Goal: Answer question/provide support

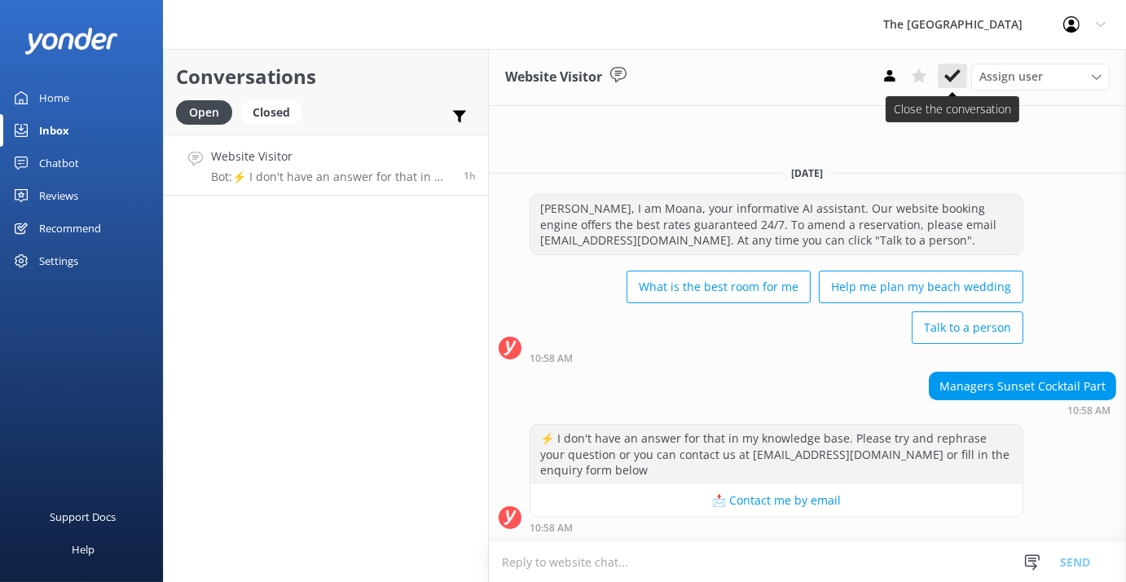
click at [956, 81] on icon at bounding box center [952, 76] width 16 height 16
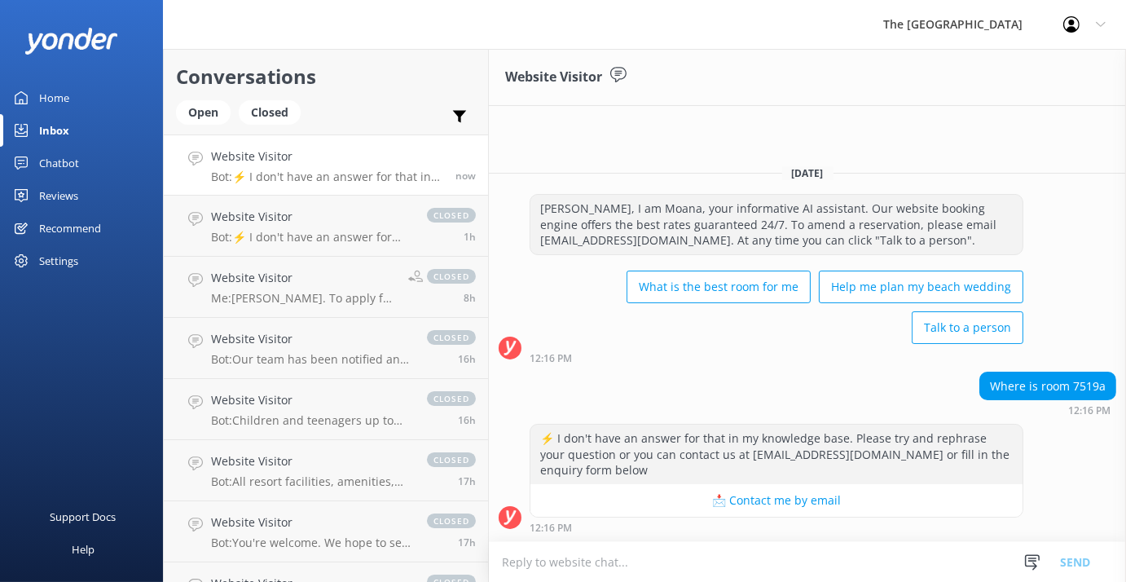
click at [329, 178] on p "Bot: ⚡ I don't have an answer for that in my knowledge base. Please try and rep…" at bounding box center [327, 176] width 232 height 15
drag, startPoint x: 992, startPoint y: 389, endPoint x: 1106, endPoint y: 385, distance: 114.1
click at [1106, 385] on div "Where is room 7519a" at bounding box center [1047, 386] width 135 height 28
copy div "Where is room 7519a"
